Goal: Task Accomplishment & Management: Complete application form

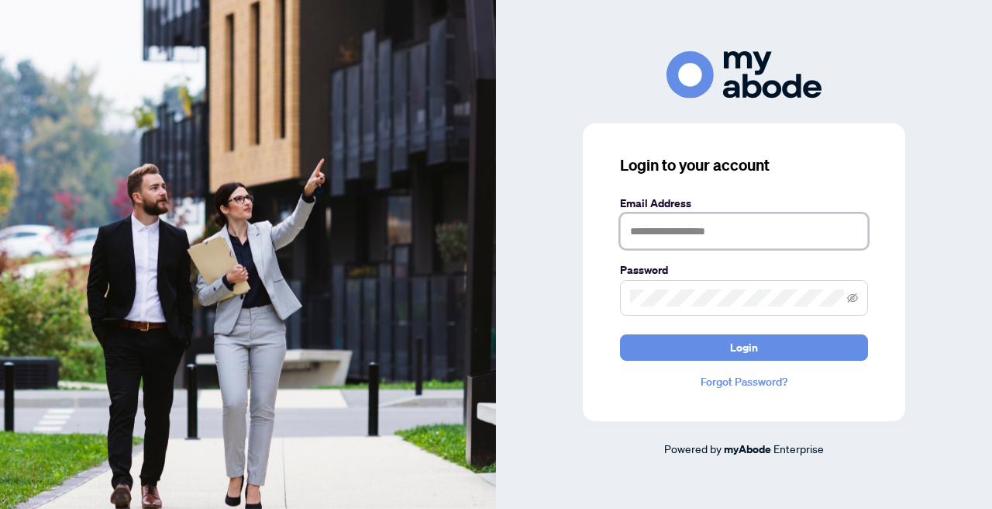
type input "**********"
click at [744, 347] on button "Login" at bounding box center [744, 347] width 248 height 26
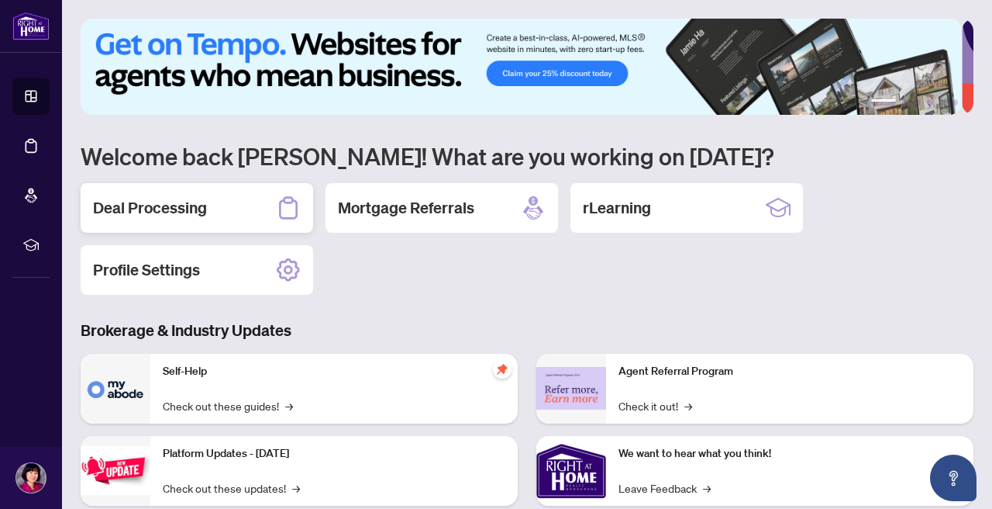
click at [185, 206] on h2 "Deal Processing" at bounding box center [150, 208] width 114 height 22
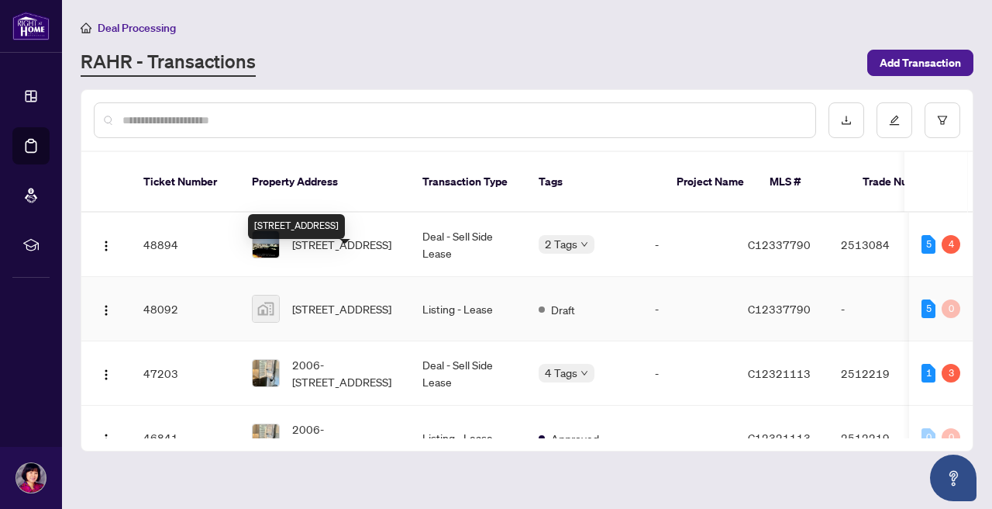
click at [343, 222] on div "30 Inn On The Park Drive, North York, ON, Canada" at bounding box center [296, 226] width 97 height 25
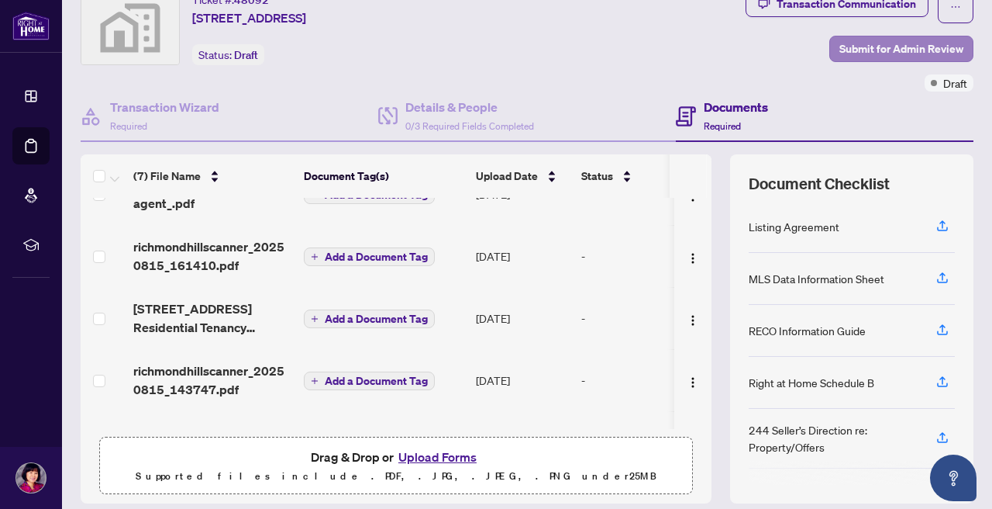
scroll to position [47, 0]
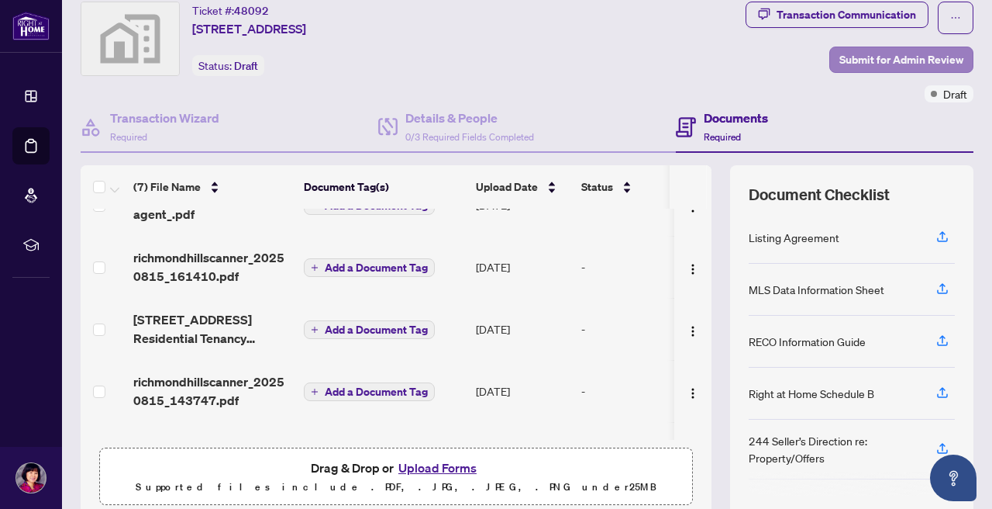
click at [879, 59] on span "Submit for Admin Review" at bounding box center [902, 59] width 124 height 25
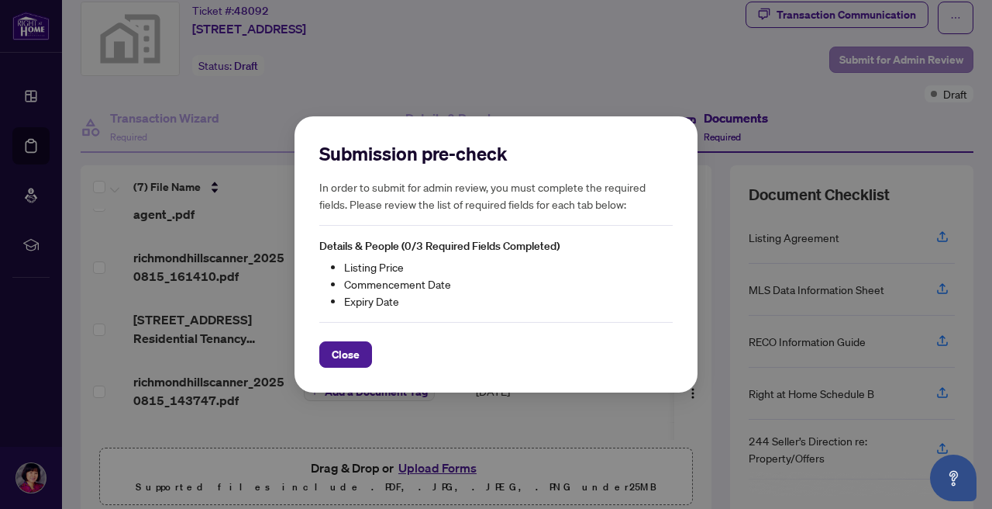
click at [879, 59] on div "Submission pre-check In order to submit for admin review, you must complete the…" at bounding box center [496, 254] width 992 height 509
click at [362, 350] on button "Close" at bounding box center [345, 354] width 53 height 26
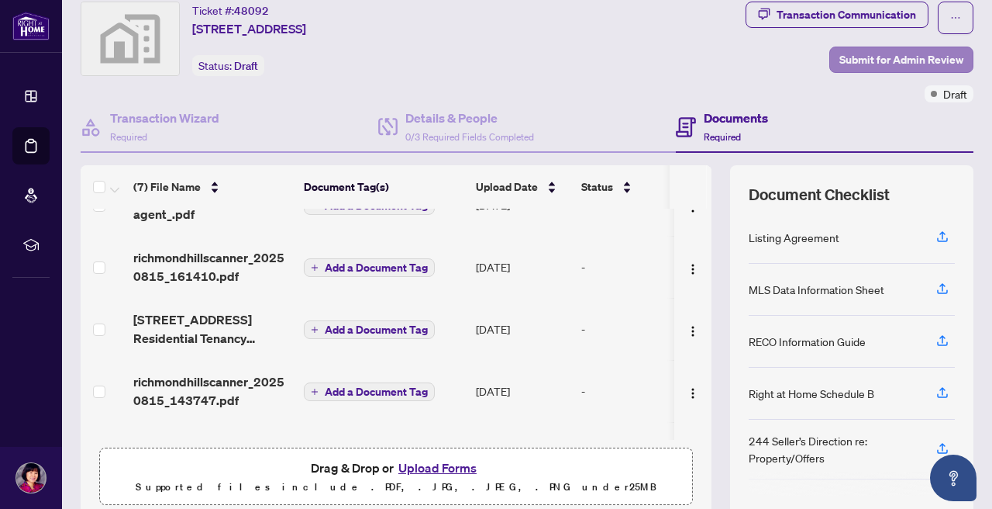
click at [916, 67] on span "Submit for Admin Review" at bounding box center [902, 59] width 124 height 25
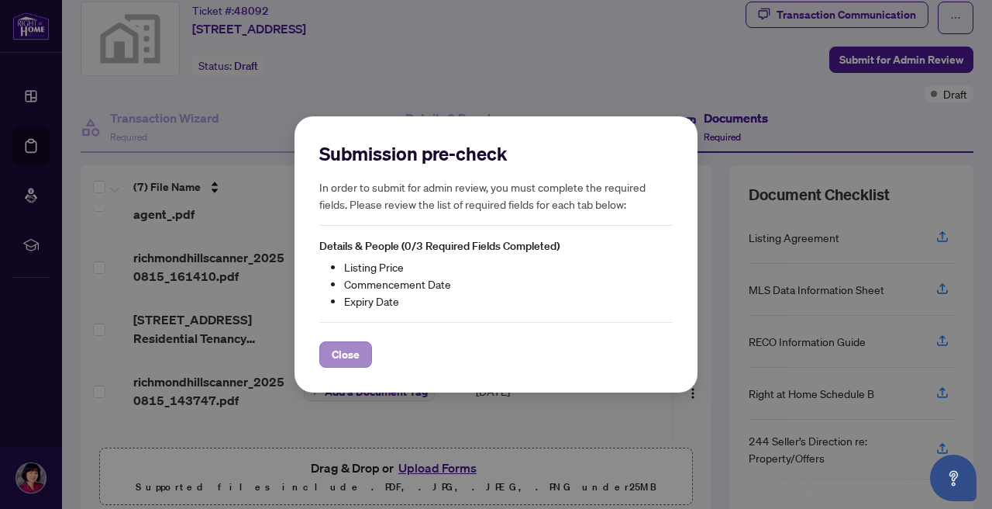
click at [350, 351] on span "Close" at bounding box center [346, 354] width 28 height 25
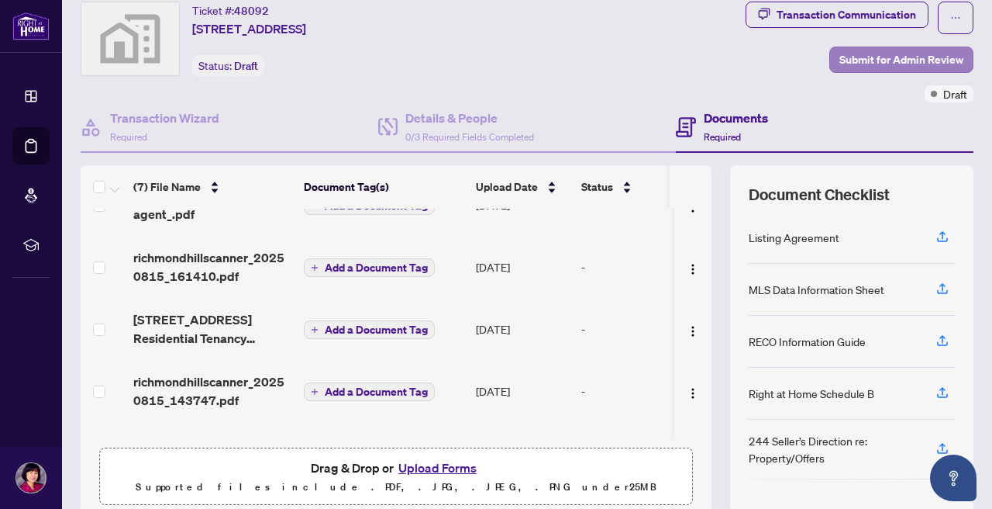
click at [912, 63] on span "Submit for Admin Review" at bounding box center [902, 59] width 124 height 25
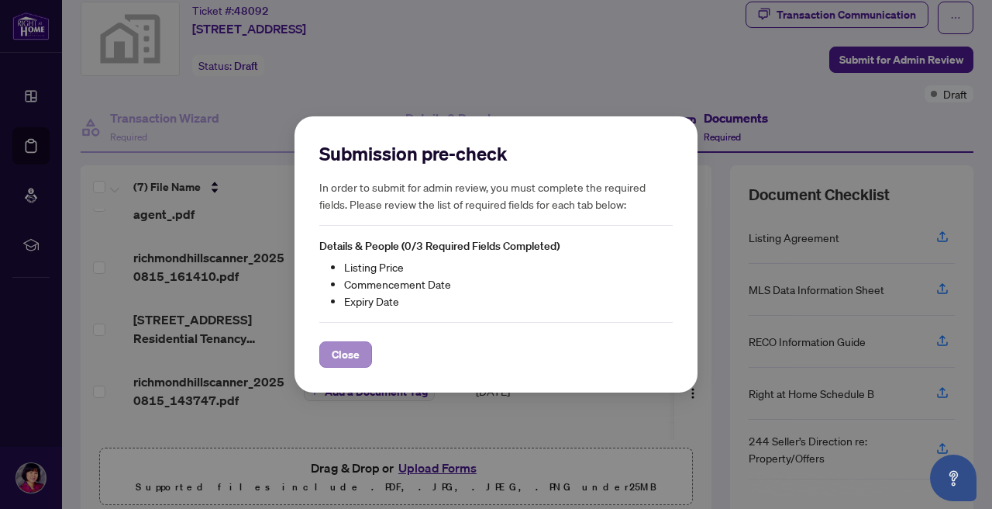
click at [355, 356] on span "Close" at bounding box center [346, 354] width 28 height 25
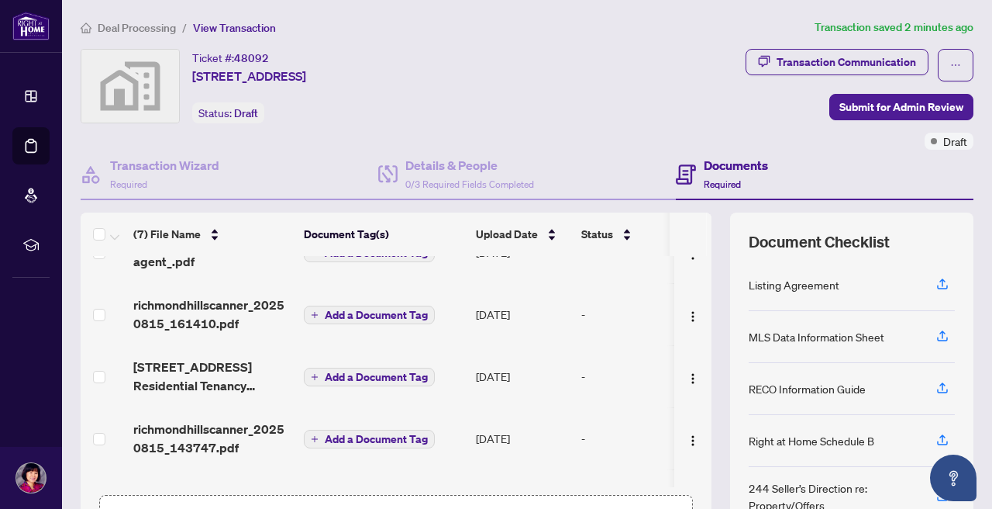
scroll to position [0, 0]
click at [936, 285] on icon "button" at bounding box center [943, 284] width 14 height 14
click at [902, 102] on span "Submit for Admin Review" at bounding box center [902, 106] width 124 height 25
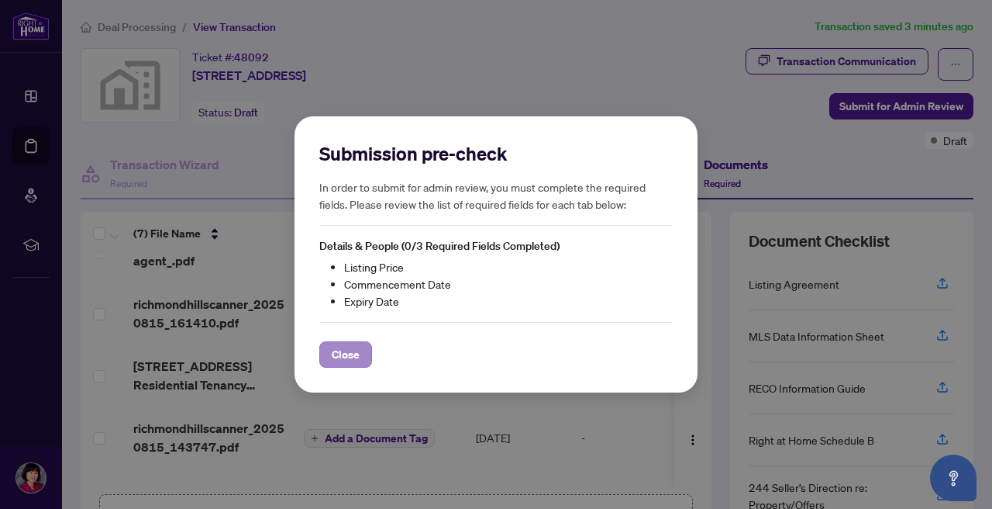
click at [356, 353] on span "Close" at bounding box center [346, 354] width 28 height 25
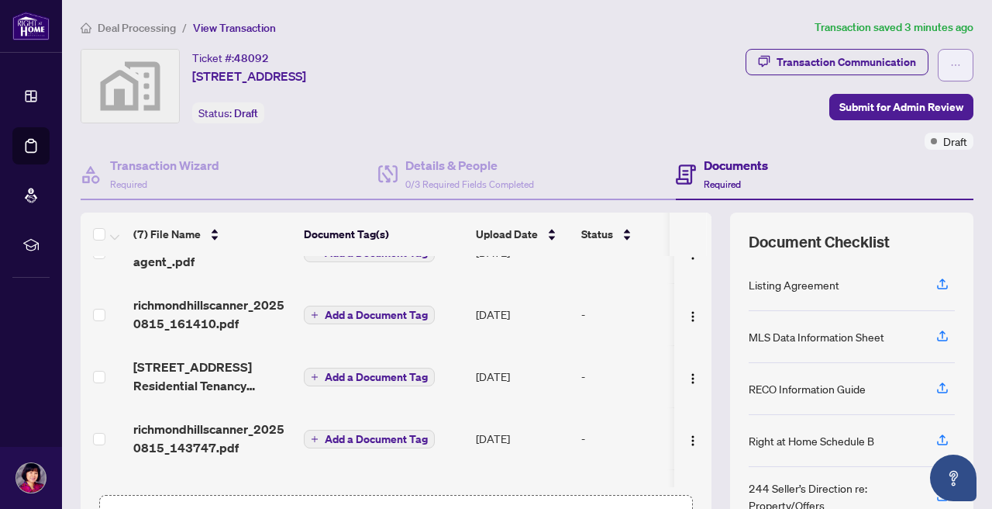
click at [951, 62] on icon "ellipsis" at bounding box center [956, 65] width 11 height 11
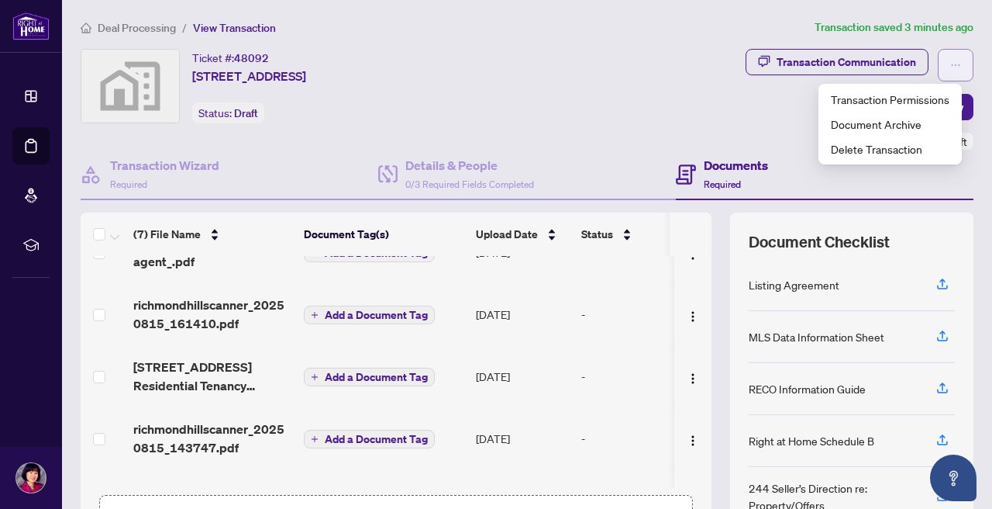
click at [951, 62] on icon "ellipsis" at bounding box center [956, 65] width 11 height 11
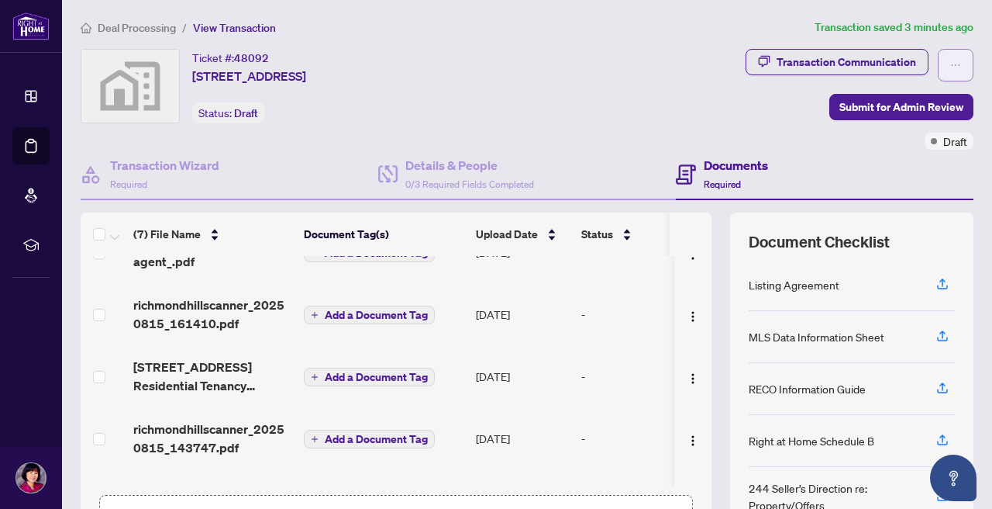
click at [951, 62] on icon "ellipsis" at bounding box center [956, 65] width 11 height 11
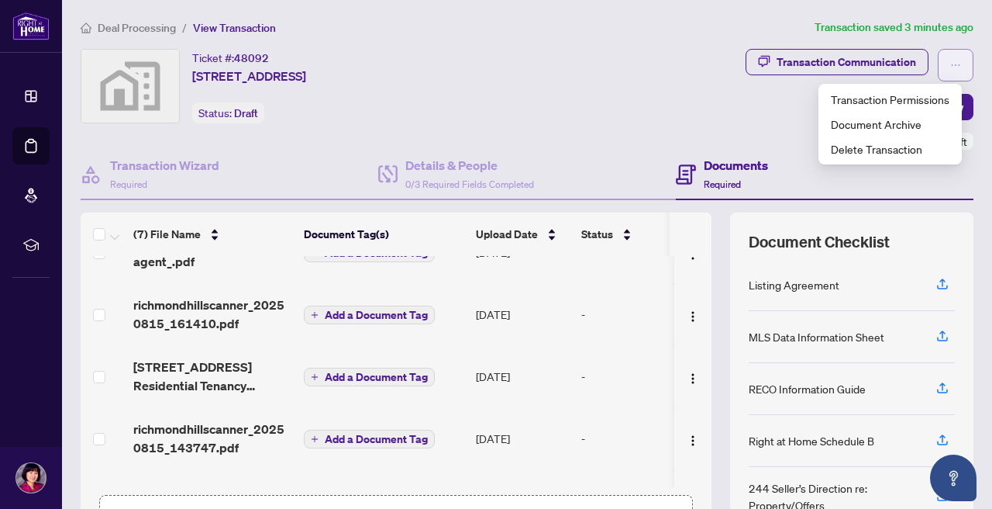
click at [951, 62] on icon "ellipsis" at bounding box center [956, 65] width 11 height 11
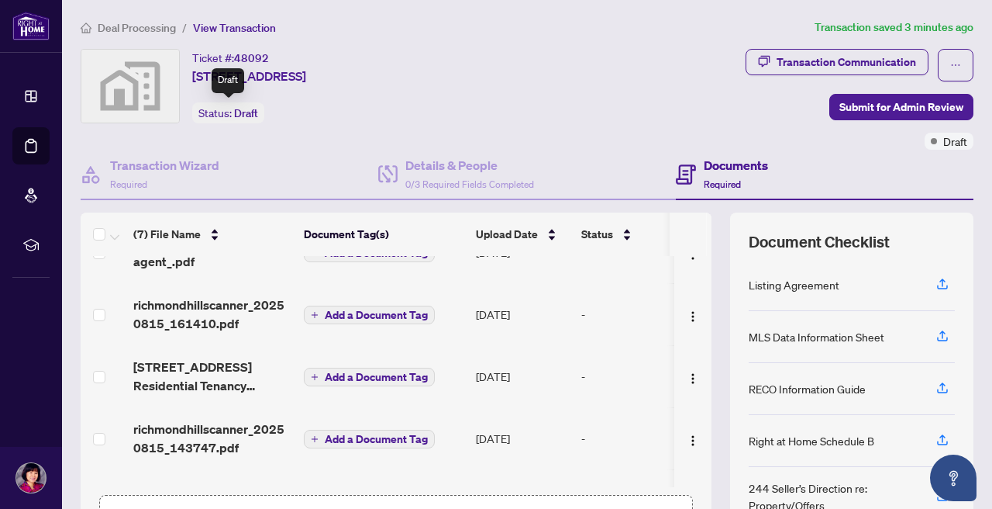
click at [249, 114] on span "Draft" at bounding box center [246, 113] width 24 height 14
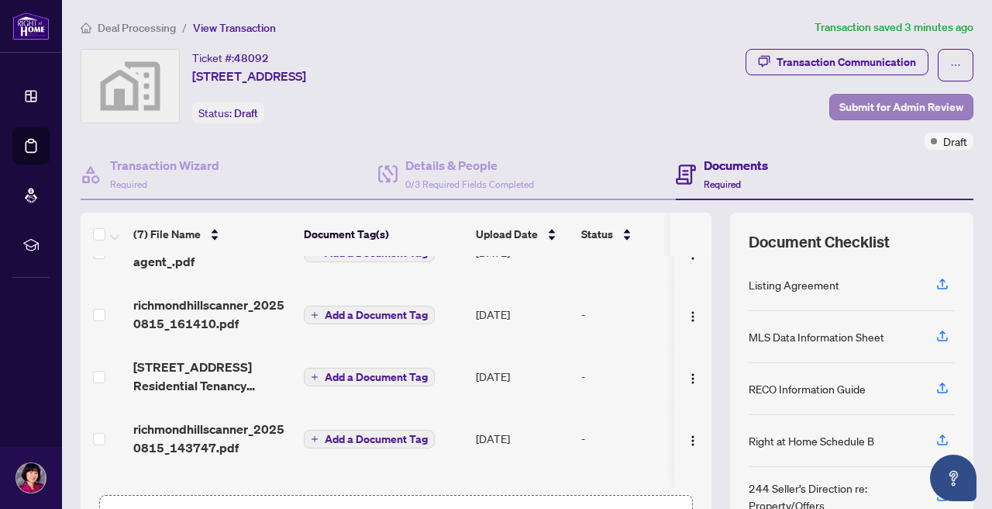
click at [872, 107] on span "Submit for Admin Review" at bounding box center [902, 107] width 124 height 25
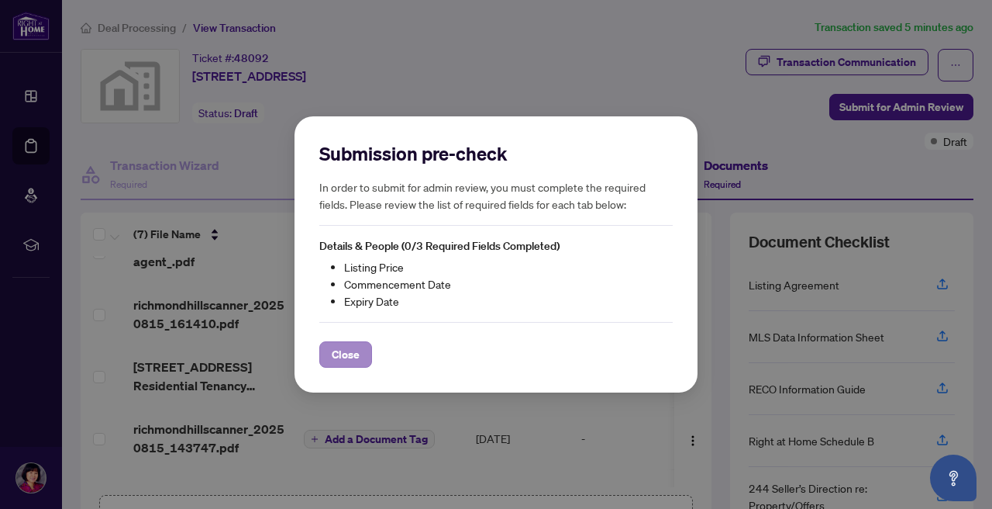
click at [342, 355] on span "Close" at bounding box center [346, 354] width 28 height 25
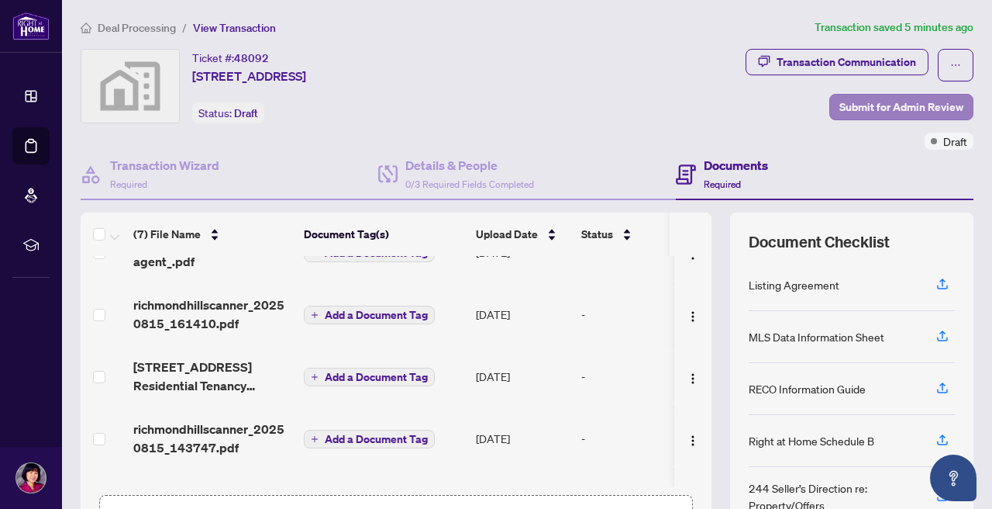
click at [917, 109] on span "Submit for Admin Review" at bounding box center [902, 107] width 124 height 25
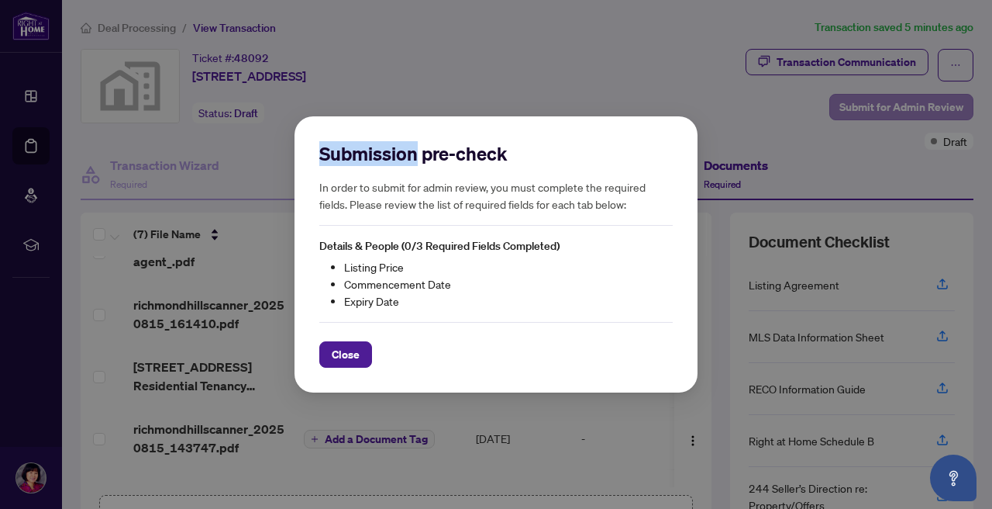
click at [917, 109] on div "Submission pre-check In order to submit for admin review, you must complete the…" at bounding box center [496, 254] width 992 height 509
click at [368, 357] on button "Close" at bounding box center [345, 354] width 53 height 26
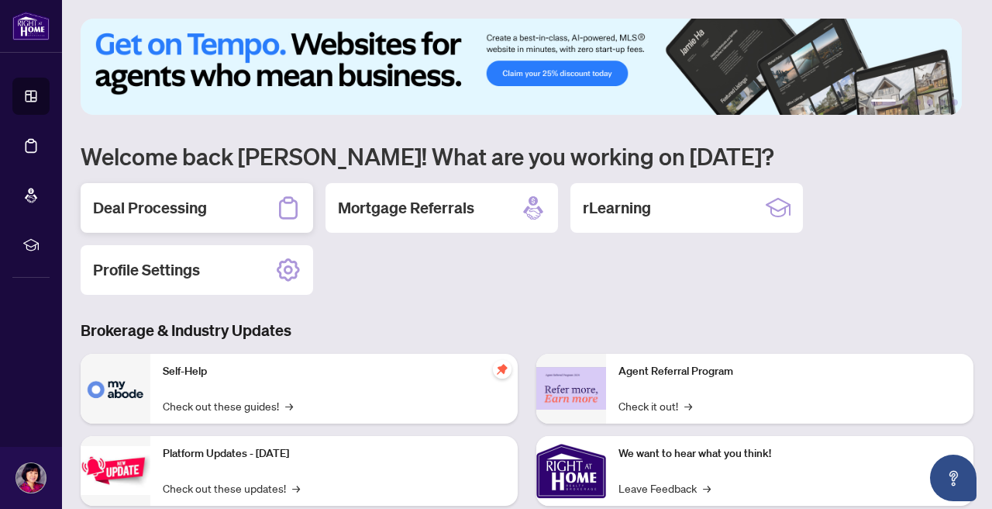
click at [136, 208] on h2 "Deal Processing" at bounding box center [150, 208] width 114 height 22
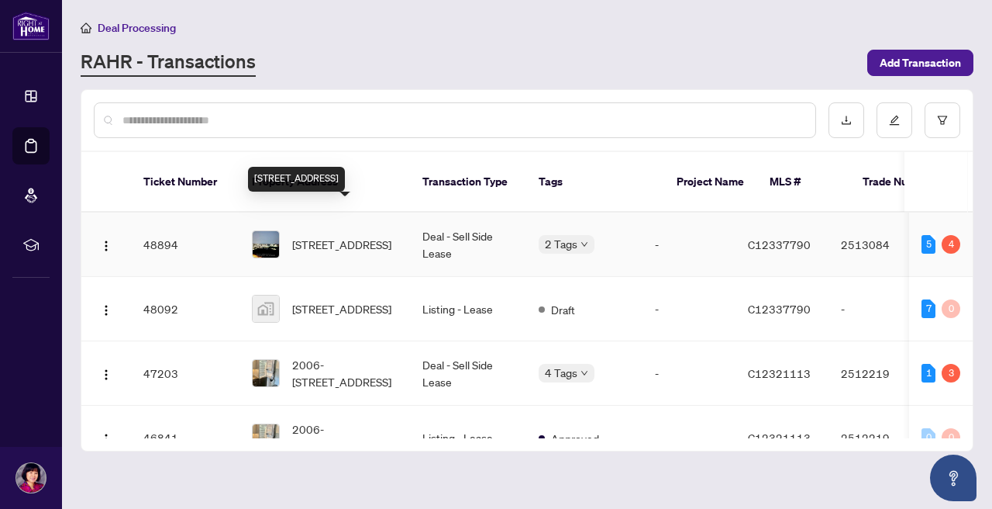
click at [316, 236] on span "[STREET_ADDRESS]" at bounding box center [341, 244] width 99 height 17
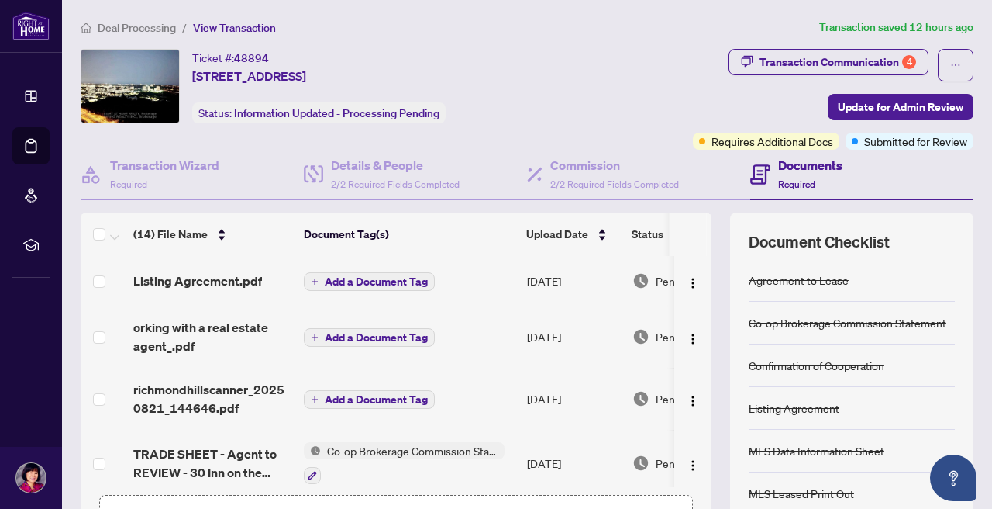
click at [316, 212] on th "Document Tag(s)" at bounding box center [409, 233] width 223 height 43
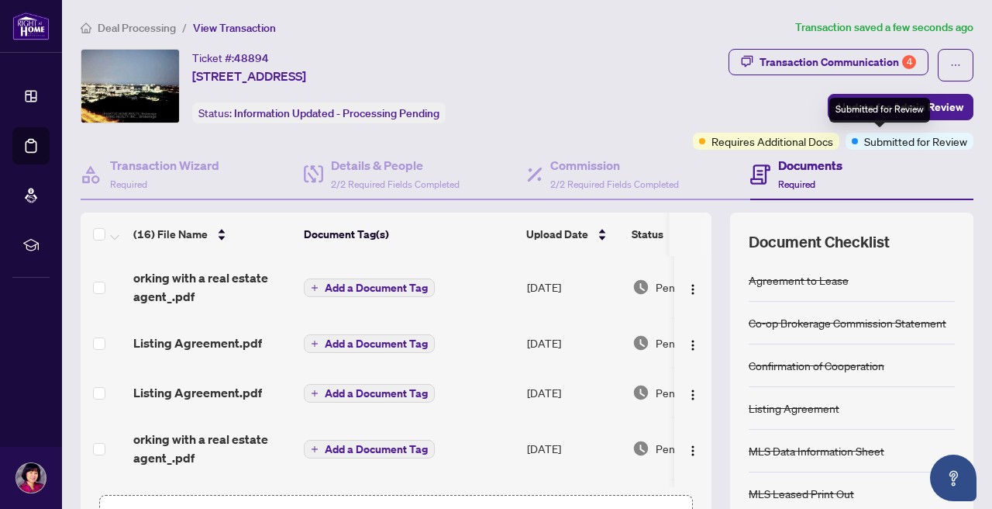
click at [865, 143] on span "Submitted for Review" at bounding box center [916, 141] width 103 height 17
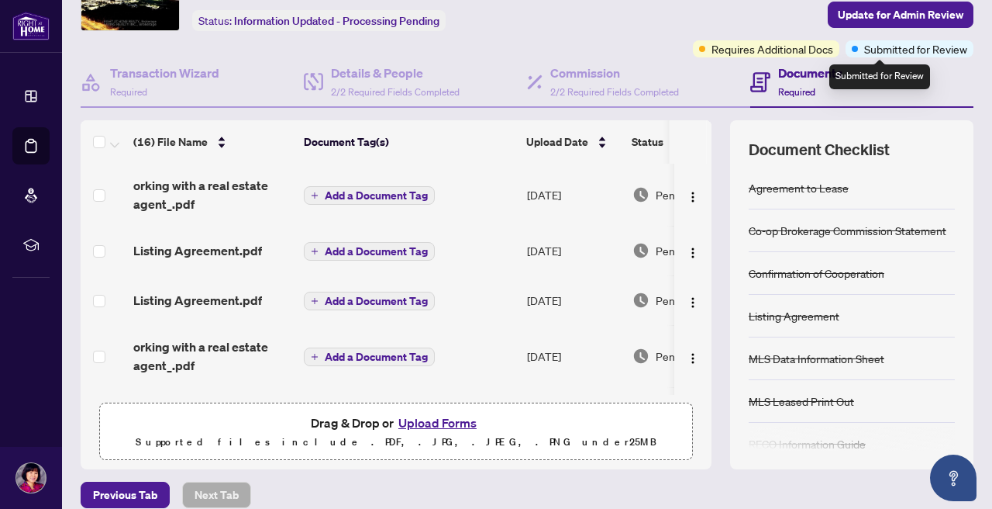
scroll to position [91, 0]
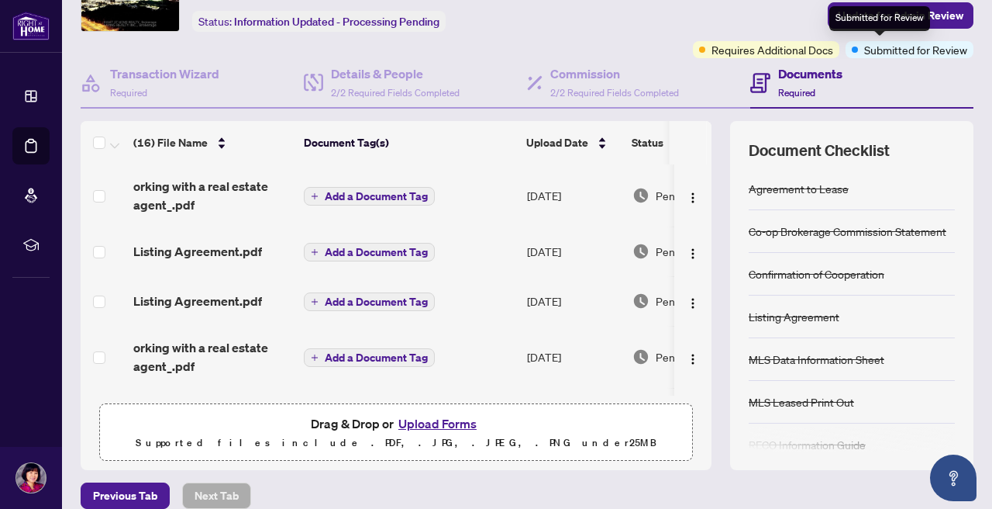
click at [887, 50] on span "Submitted for Review" at bounding box center [916, 49] width 103 height 17
click at [887, 28] on div "Submitted for Review" at bounding box center [880, 18] width 101 height 25
click at [865, 54] on span "Submitted for Review" at bounding box center [916, 49] width 103 height 17
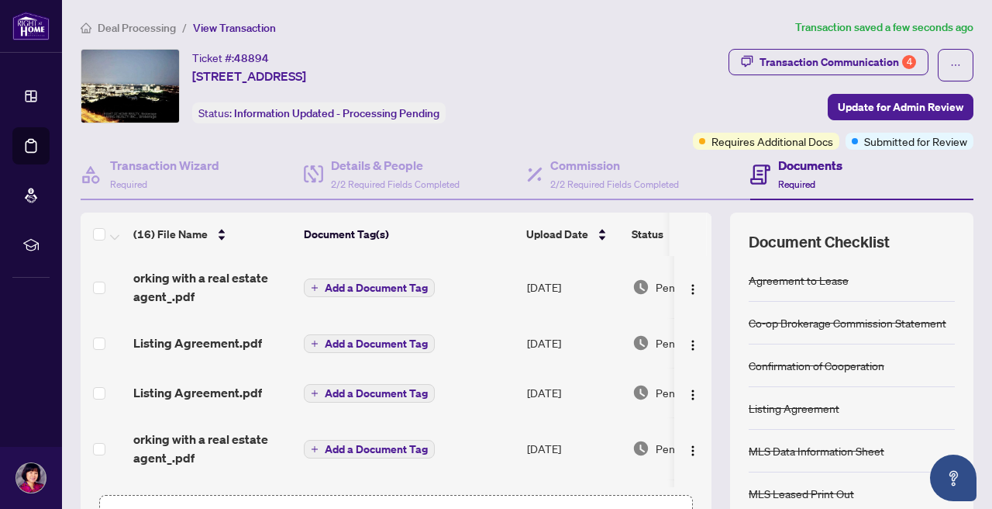
scroll to position [0, 0]
click at [883, 112] on span "Update for Admin Review" at bounding box center [901, 107] width 126 height 25
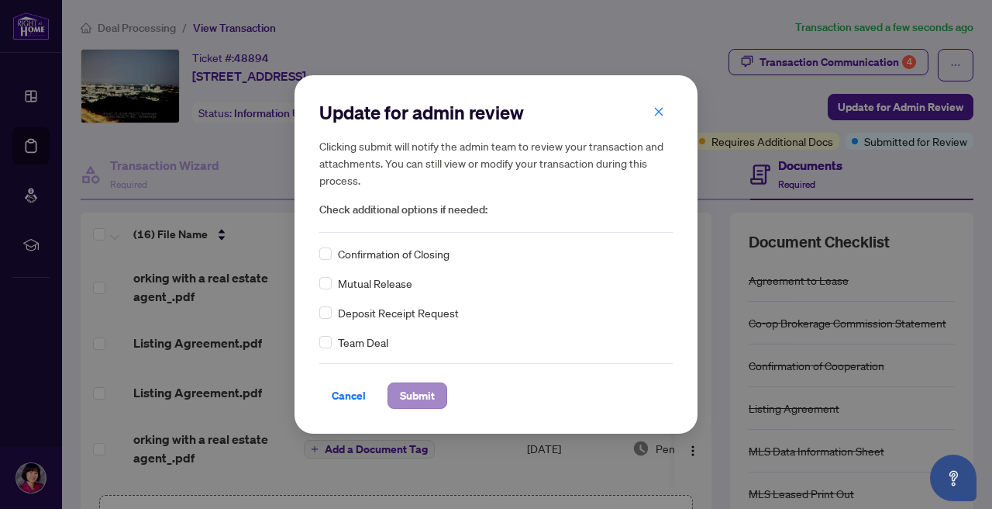
click at [438, 388] on button "Submit" at bounding box center [418, 395] width 60 height 26
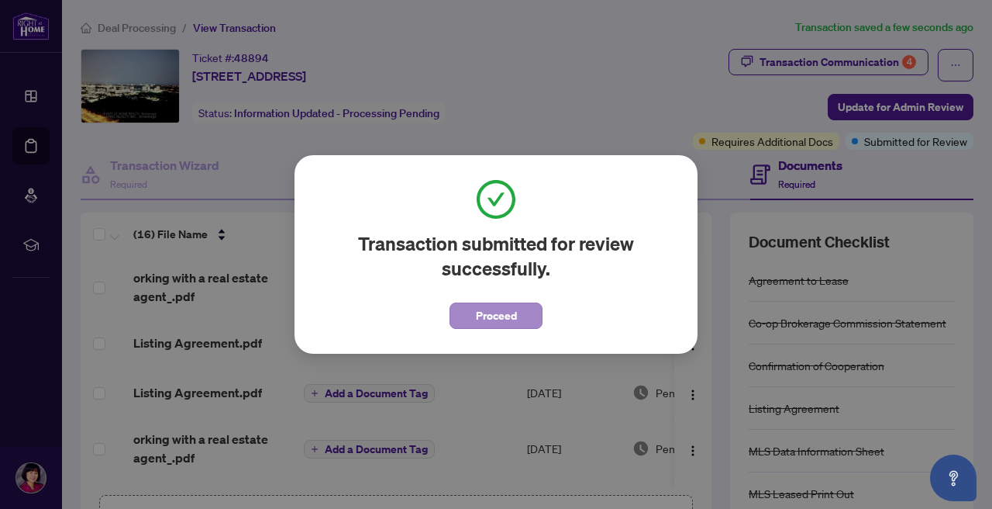
click at [513, 312] on span "Proceed" at bounding box center [496, 315] width 41 height 25
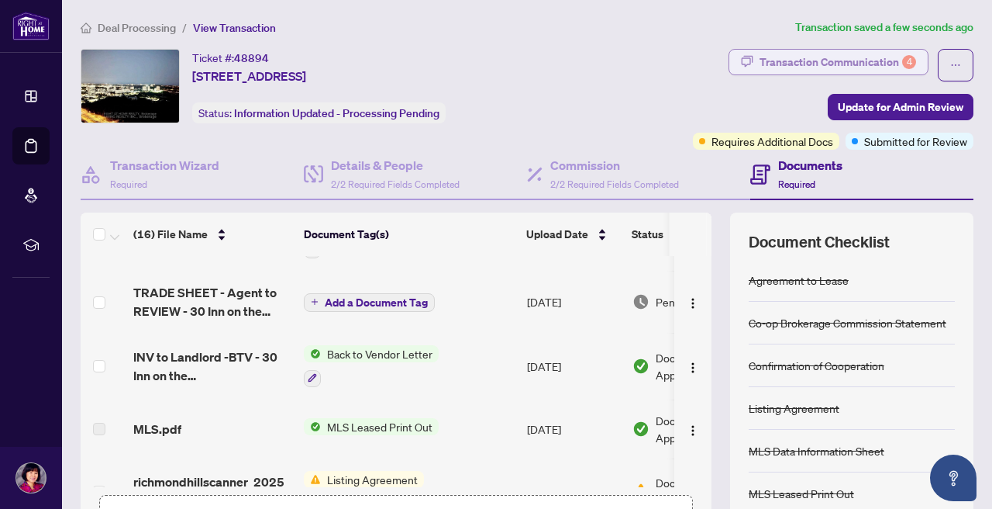
click at [814, 64] on div "Transaction Communication 4" at bounding box center [838, 62] width 157 height 25
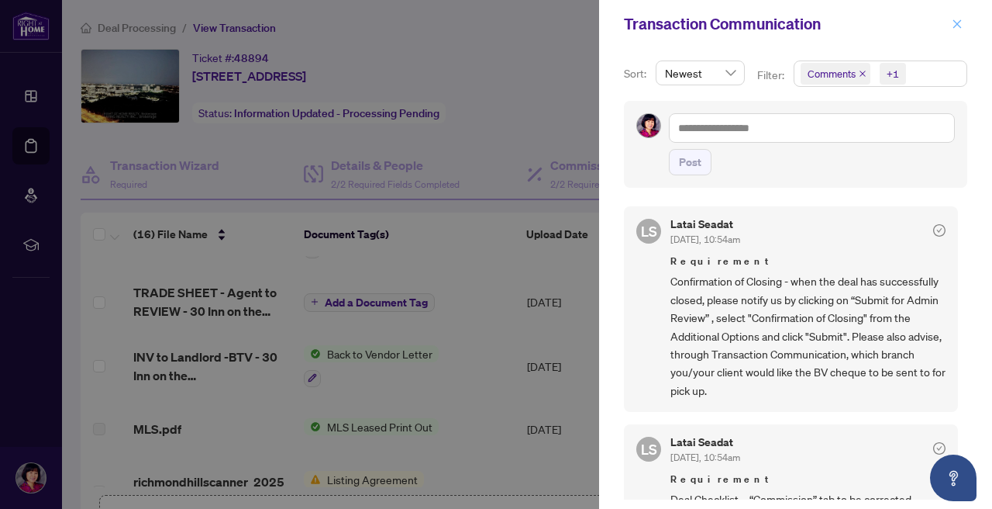
click at [962, 23] on icon "close" at bounding box center [957, 24] width 11 height 11
